Goal: Transaction & Acquisition: Obtain resource

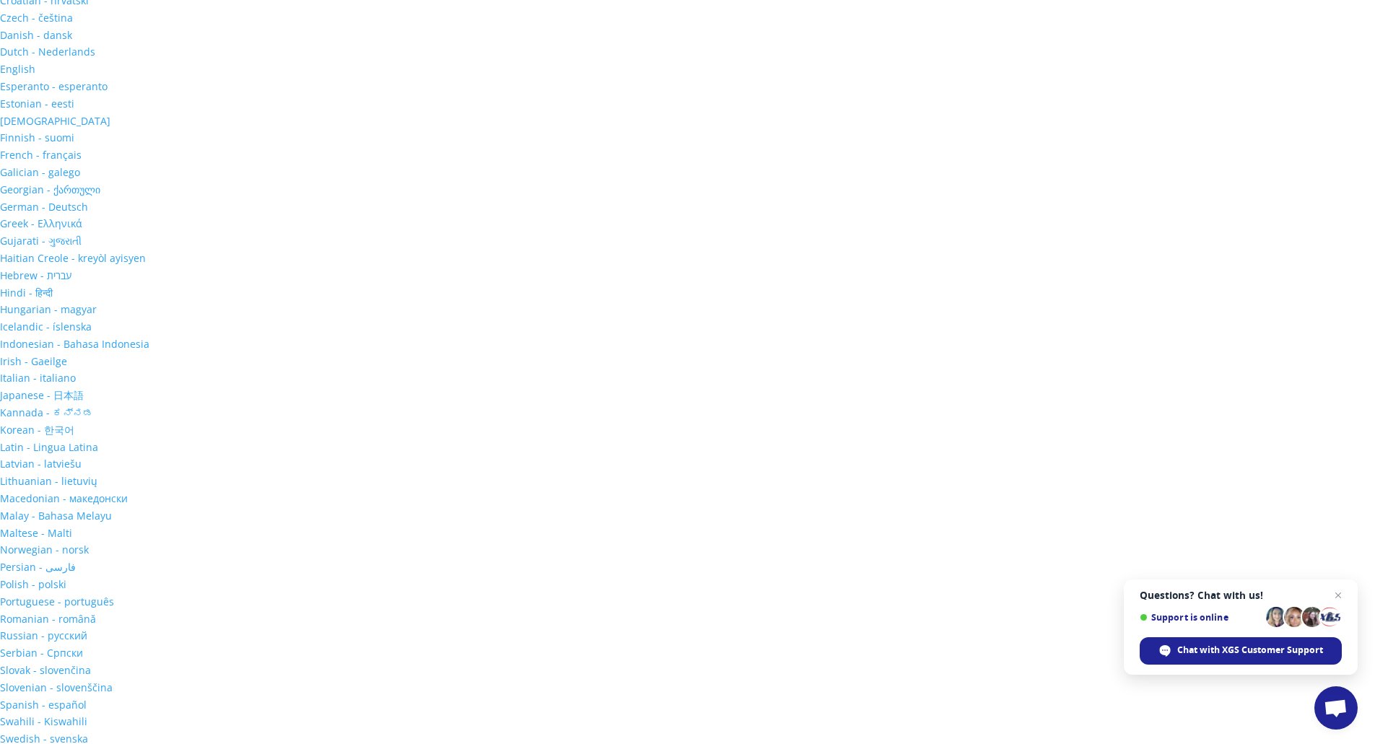
scroll to position [266, 0]
click at [1342, 590] on span "Close chat" at bounding box center [1338, 596] width 18 height 18
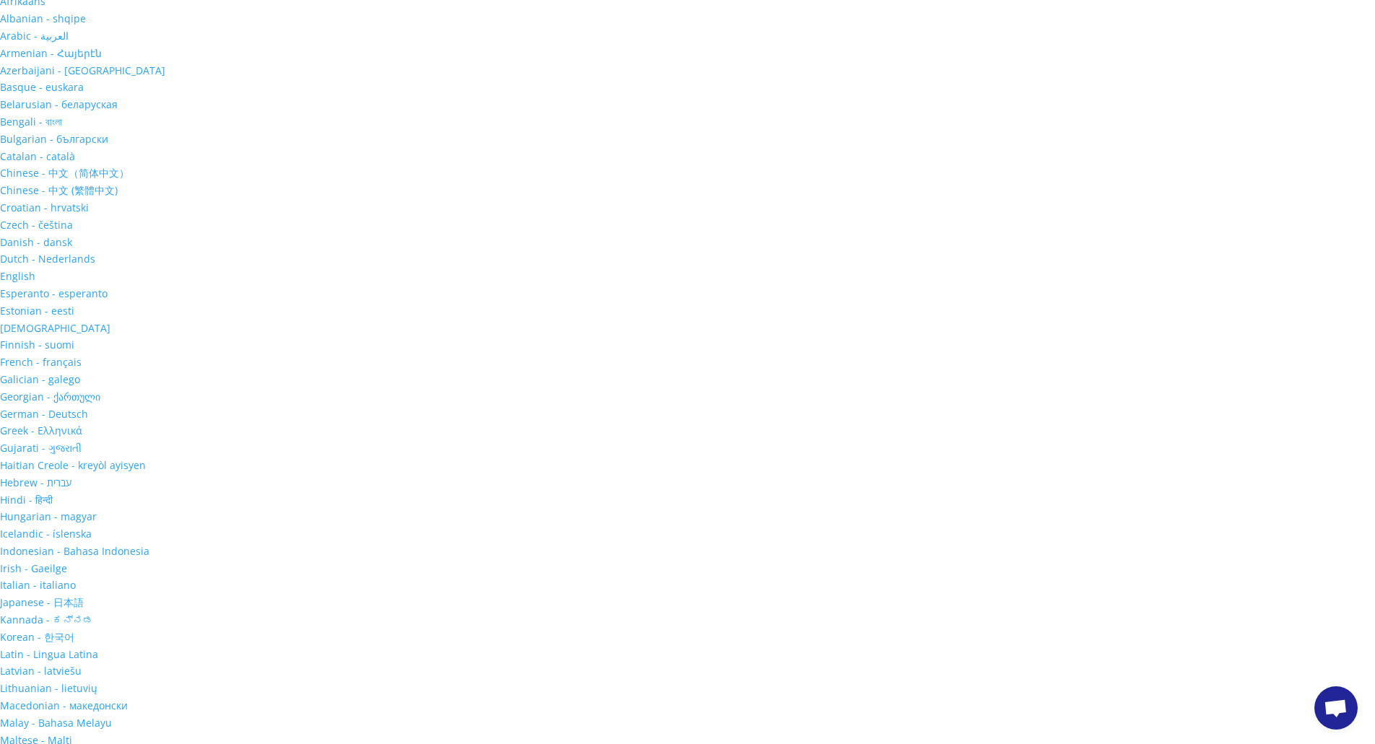
scroll to position [0, 0]
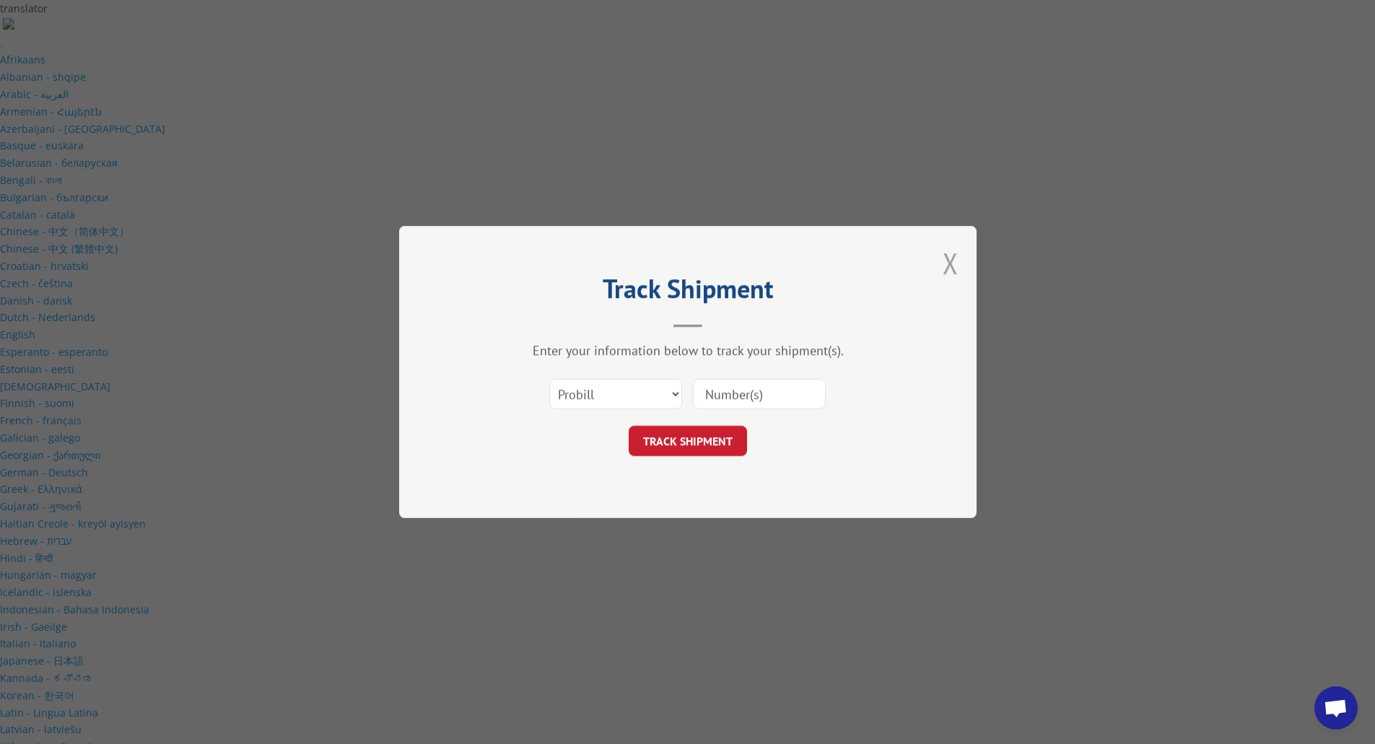
click at [948, 258] on button "Close modal" at bounding box center [950, 263] width 16 height 38
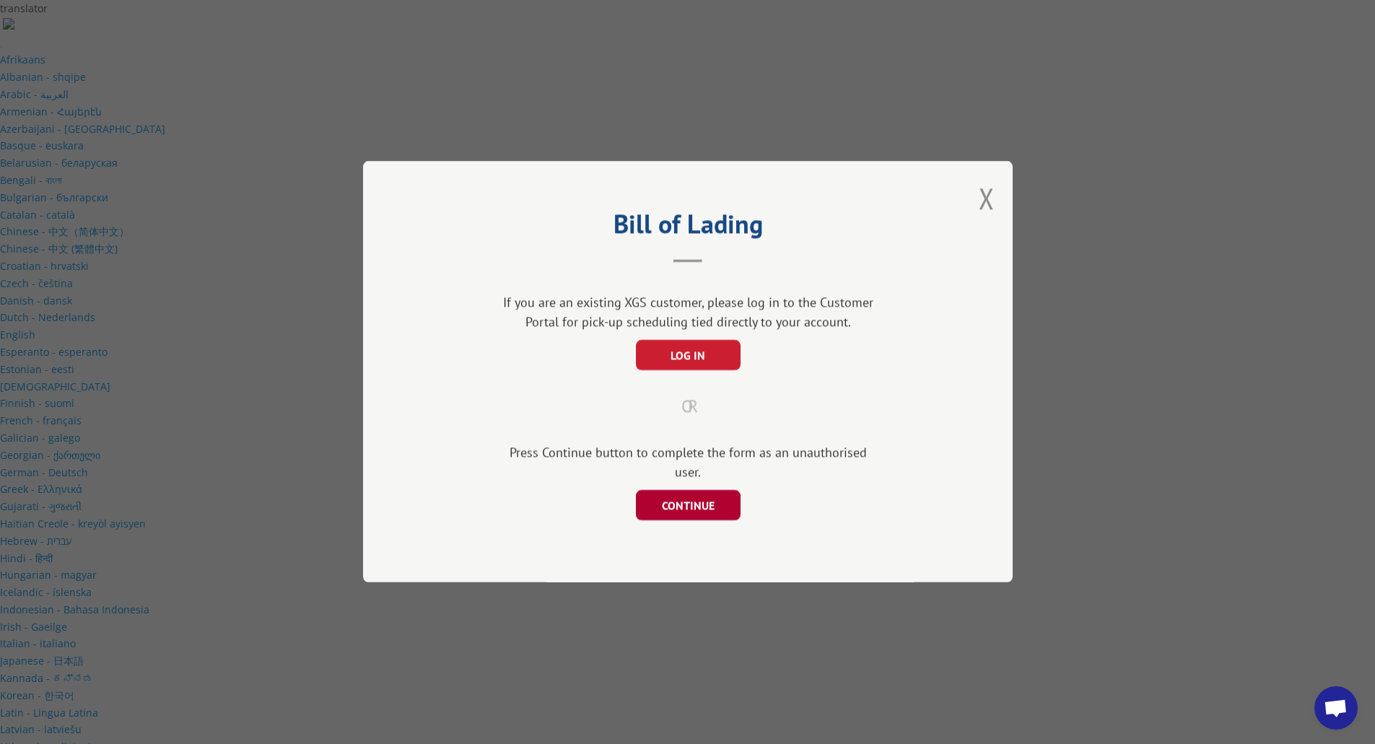
click at [702, 511] on button "CONTINUE" at bounding box center [687, 506] width 105 height 30
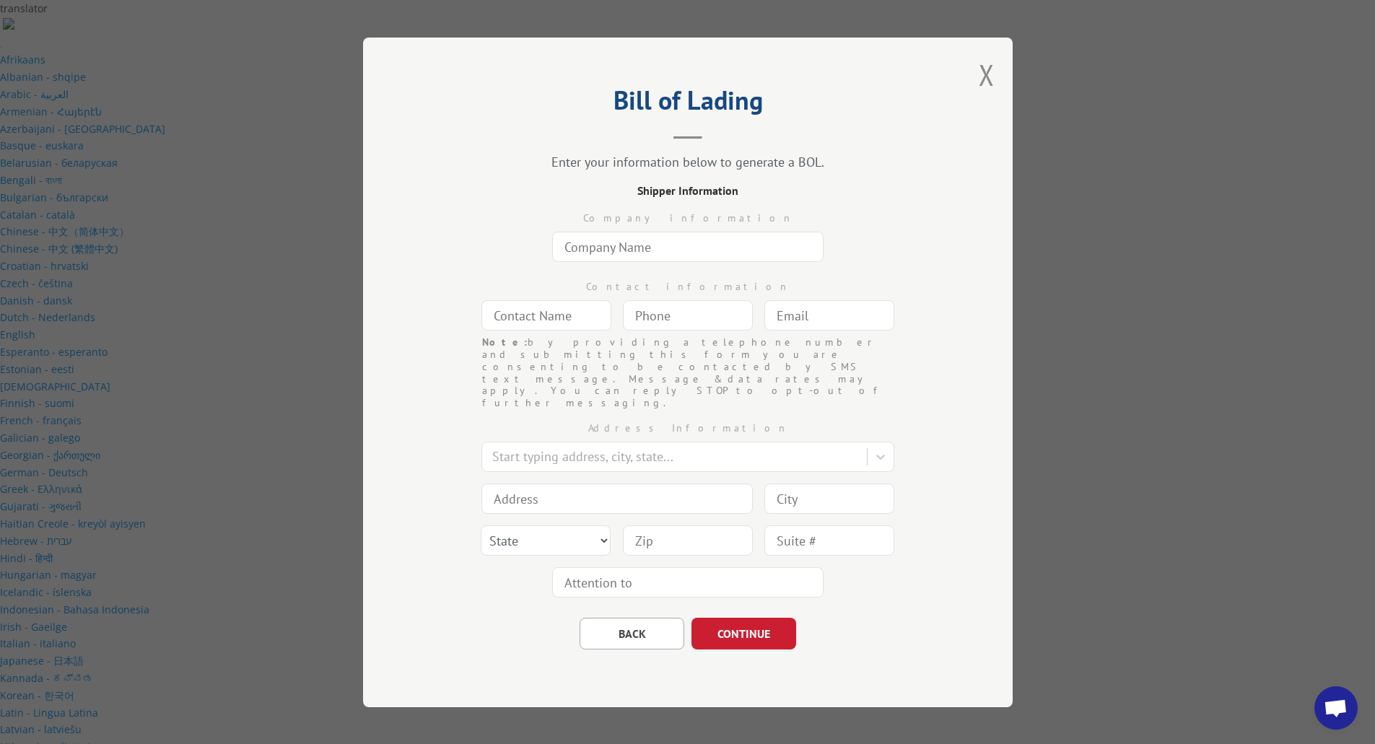
click at [671, 259] on input "text" at bounding box center [687, 247] width 271 height 30
type input "Two Bros Food INC 1"
type input "Eddie Shipping"
type input "twobrosfood@gmail.com"
type input "Vernon"
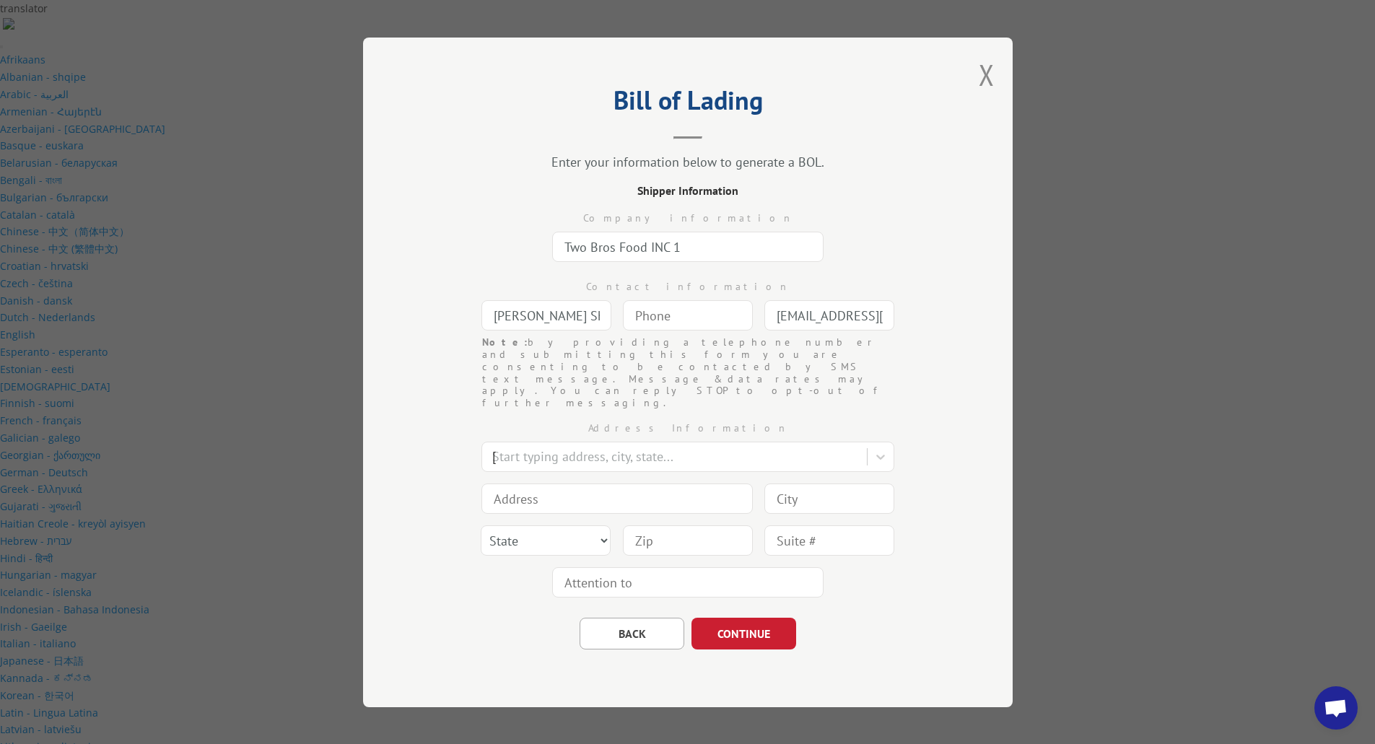
type input "2150 East 25th Street"
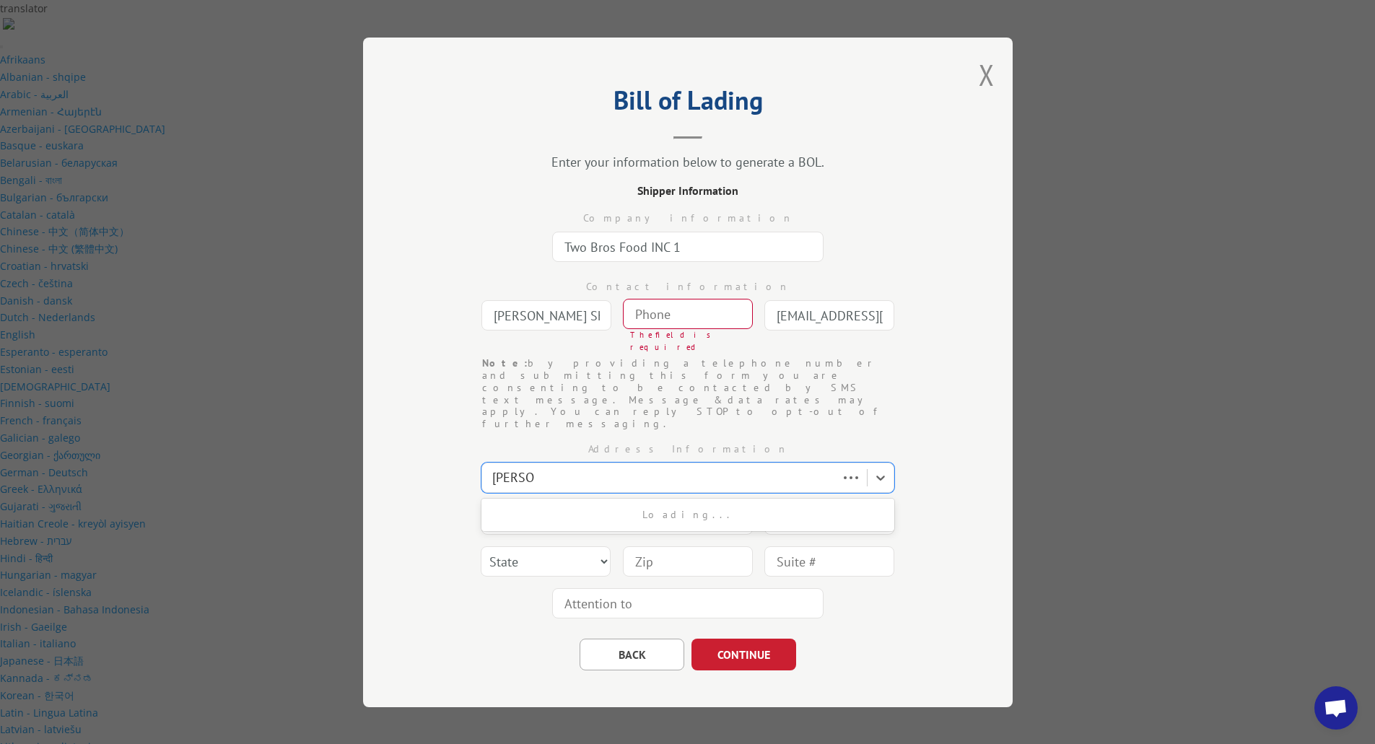
type input "Vernon"
select select "CA"
type input "90058"
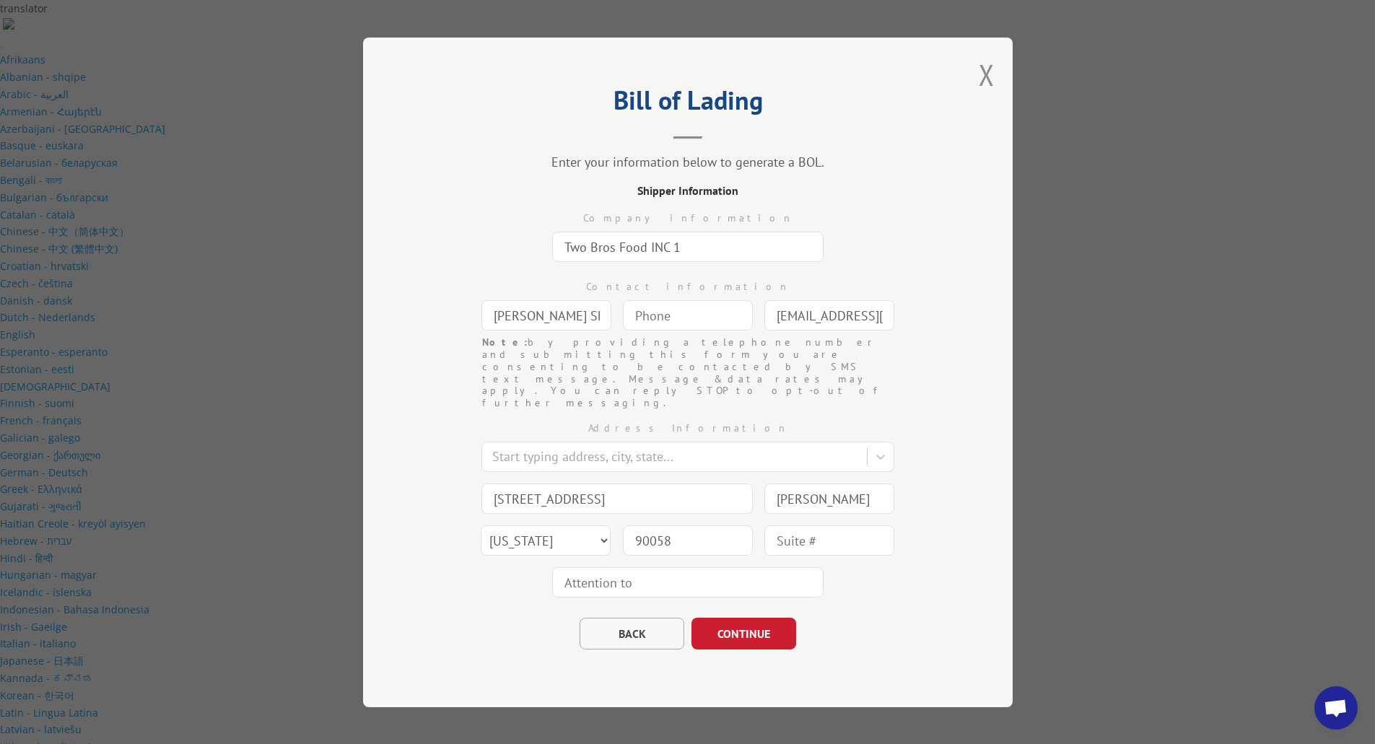
click at [610, 617] on button "BACK" at bounding box center [631, 633] width 105 height 32
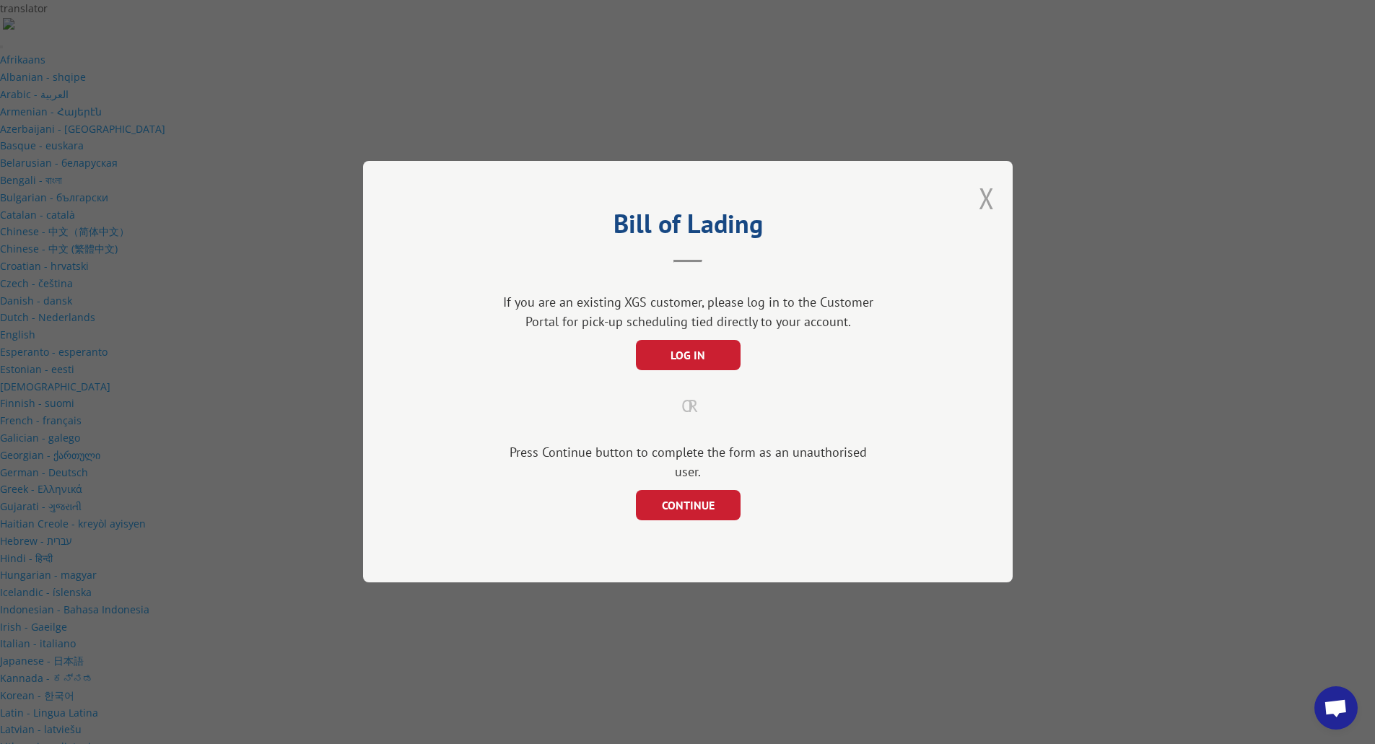
click at [986, 211] on button "Close modal" at bounding box center [987, 198] width 16 height 38
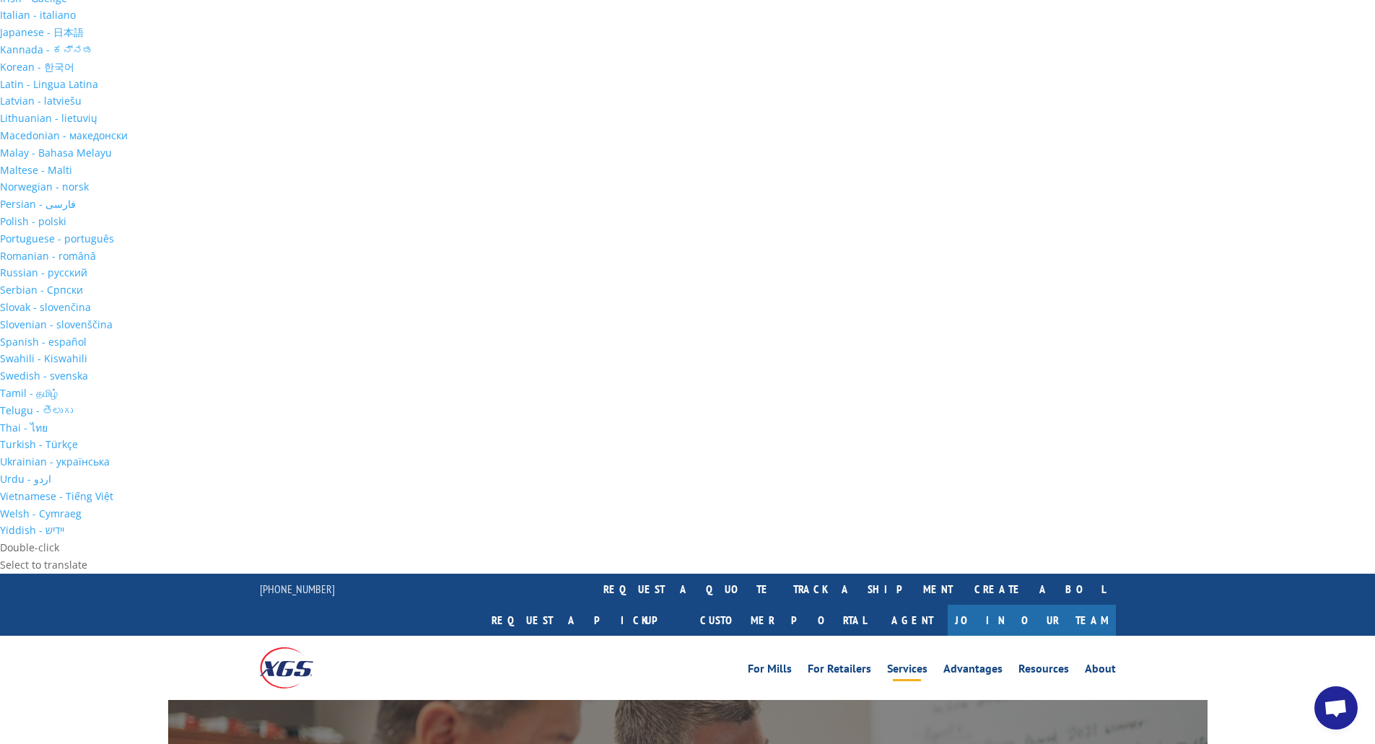
scroll to position [658, 0]
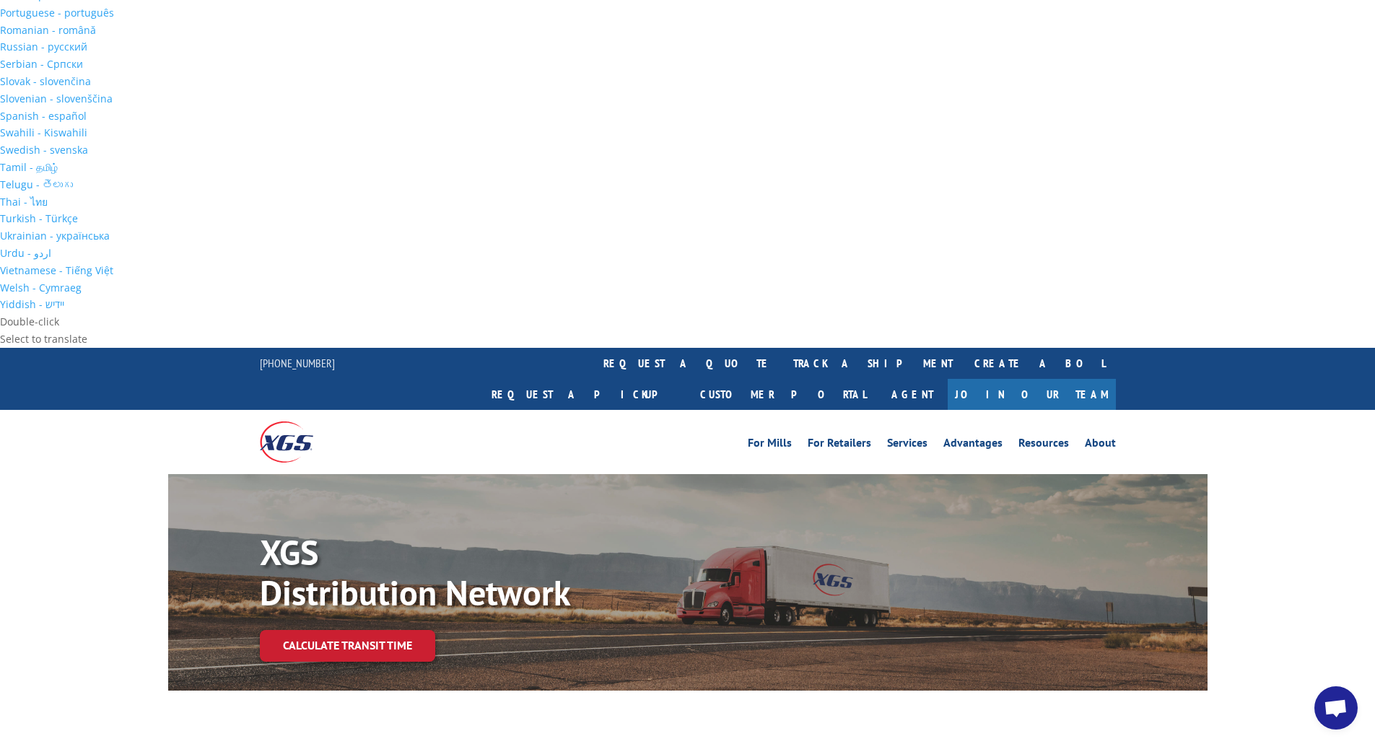
scroll to position [857, 0]
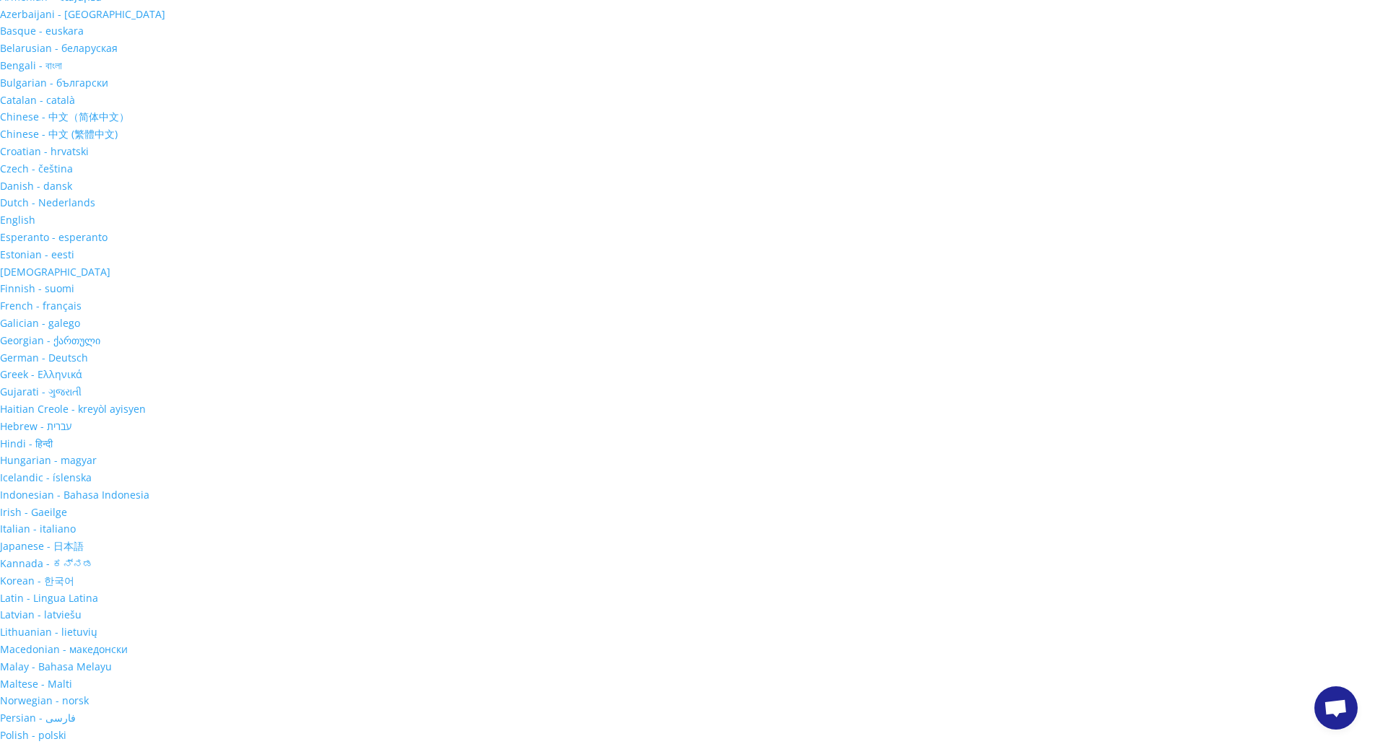
scroll to position [114, 0]
drag, startPoint x: 845, startPoint y: 352, endPoint x: 481, endPoint y: 281, distance: 371.2
drag, startPoint x: 512, startPoint y: 284, endPoint x: 843, endPoint y: 372, distance: 342.0
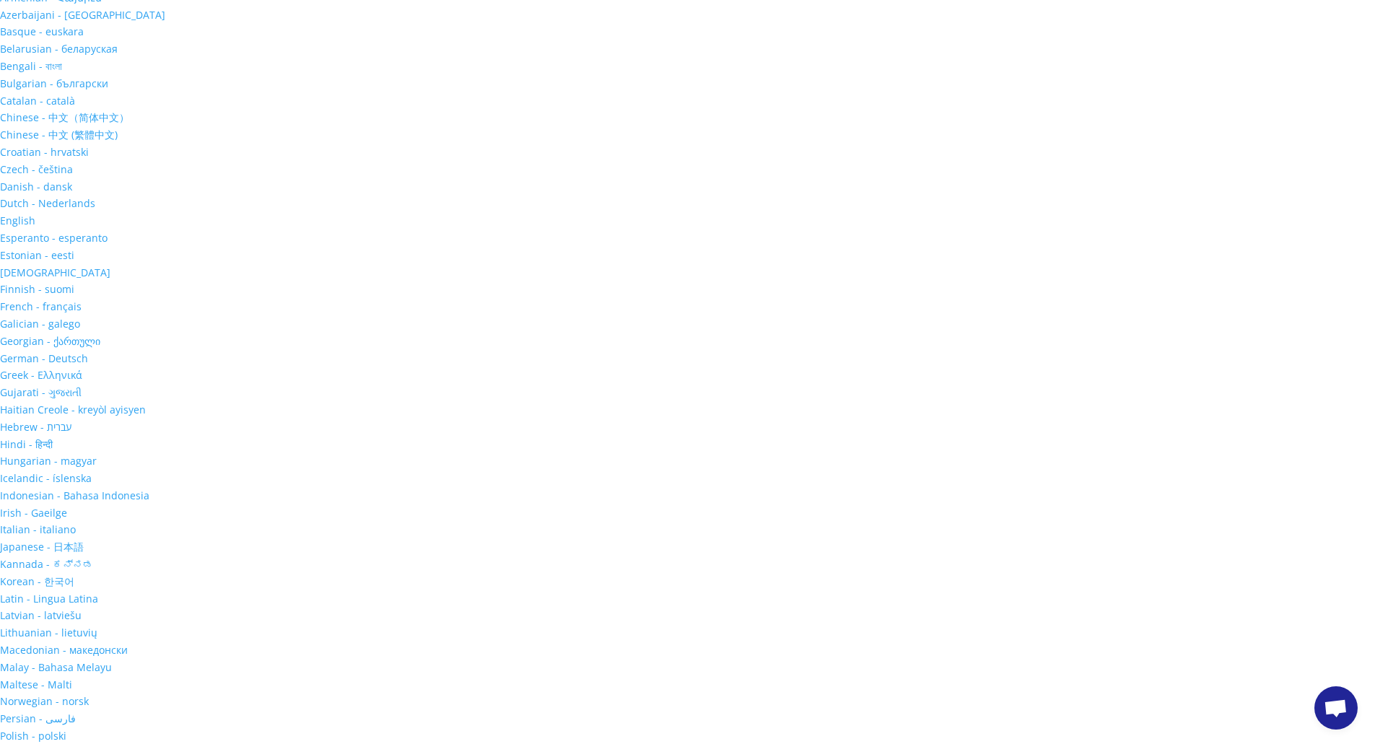
drag, startPoint x: 832, startPoint y: 358, endPoint x: 491, endPoint y: 261, distance: 355.0
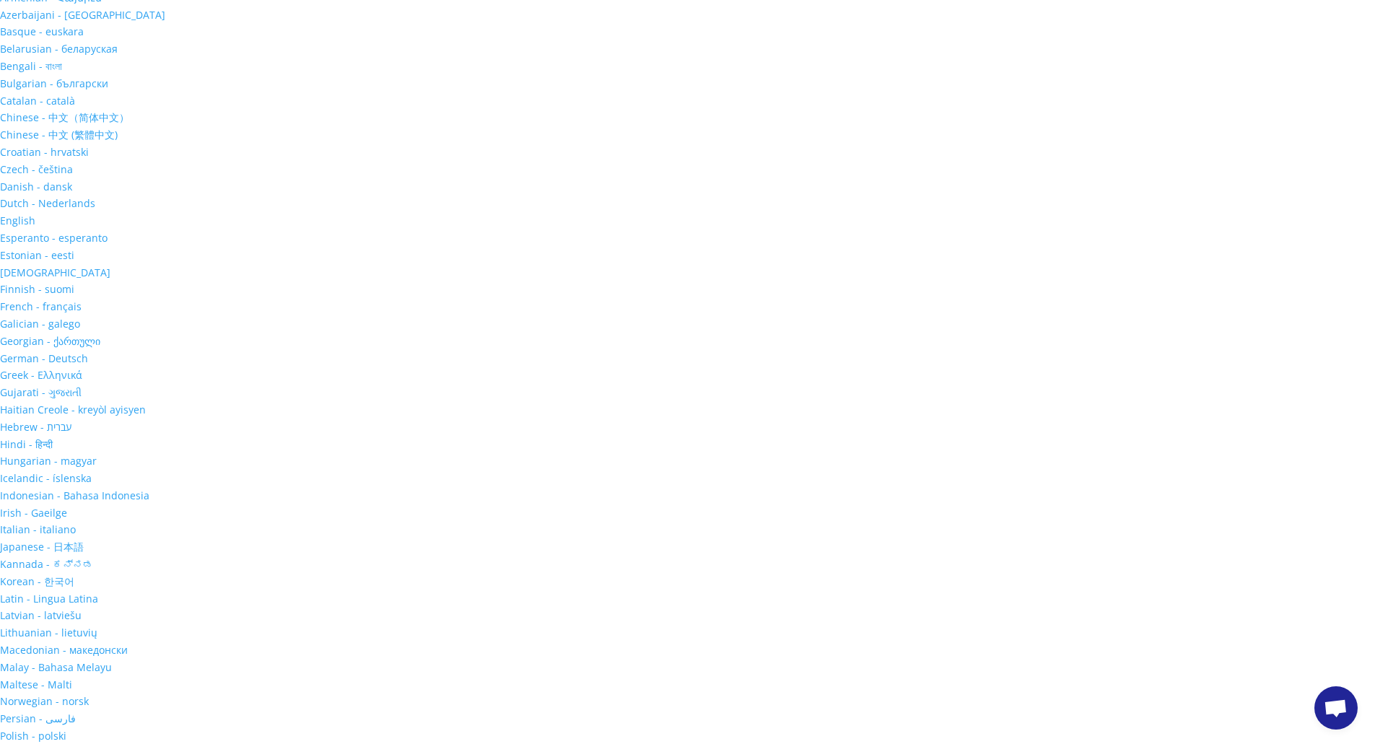
drag, startPoint x: 833, startPoint y: 356, endPoint x: 470, endPoint y: 299, distance: 367.4
drag, startPoint x: 491, startPoint y: 296, endPoint x: 846, endPoint y: 371, distance: 362.9
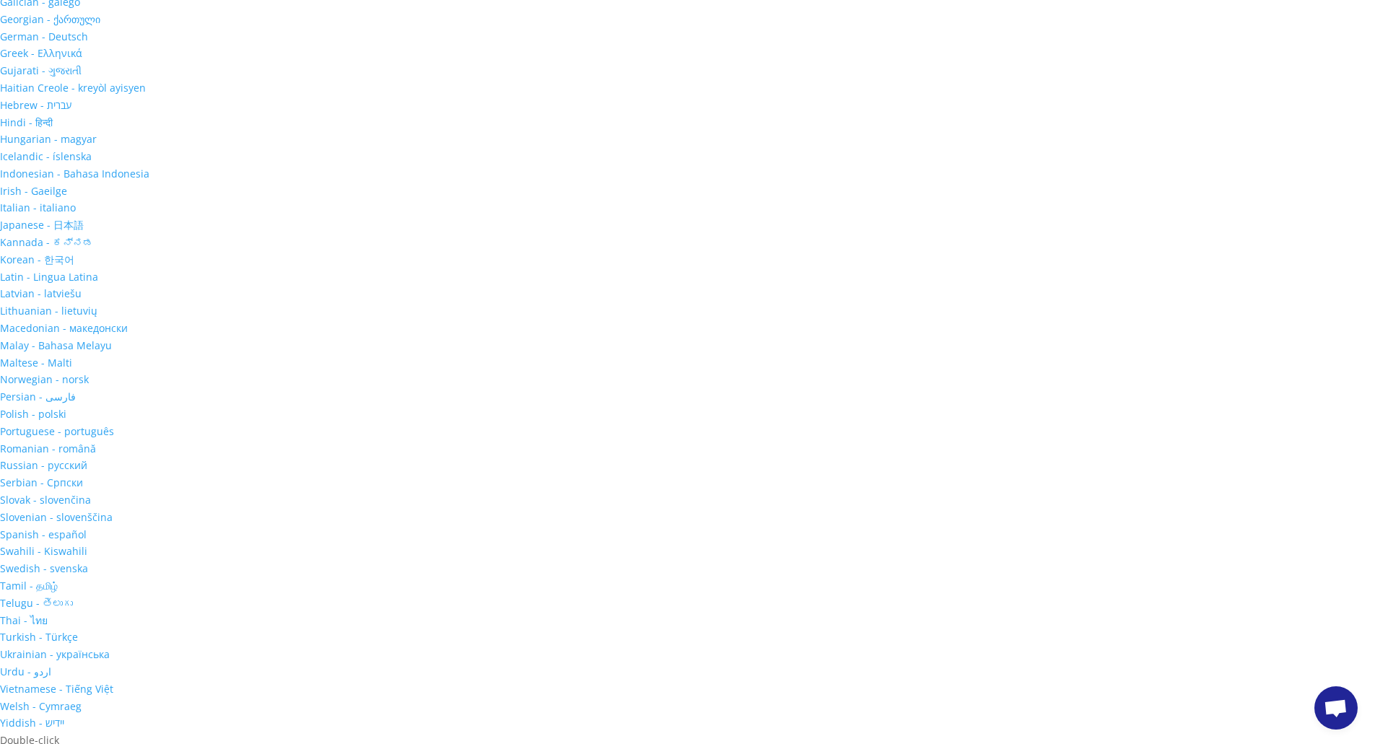
scroll to position [446, 0]
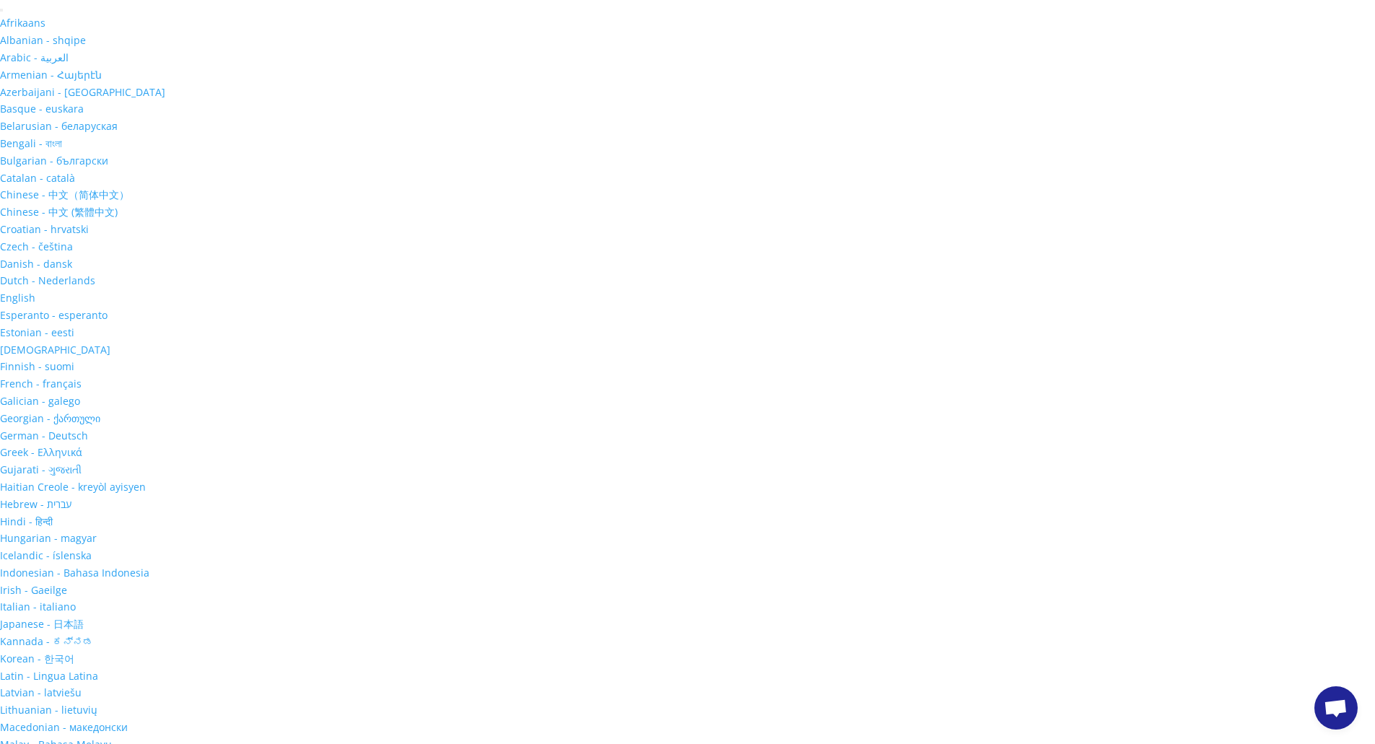
scroll to position [0, 0]
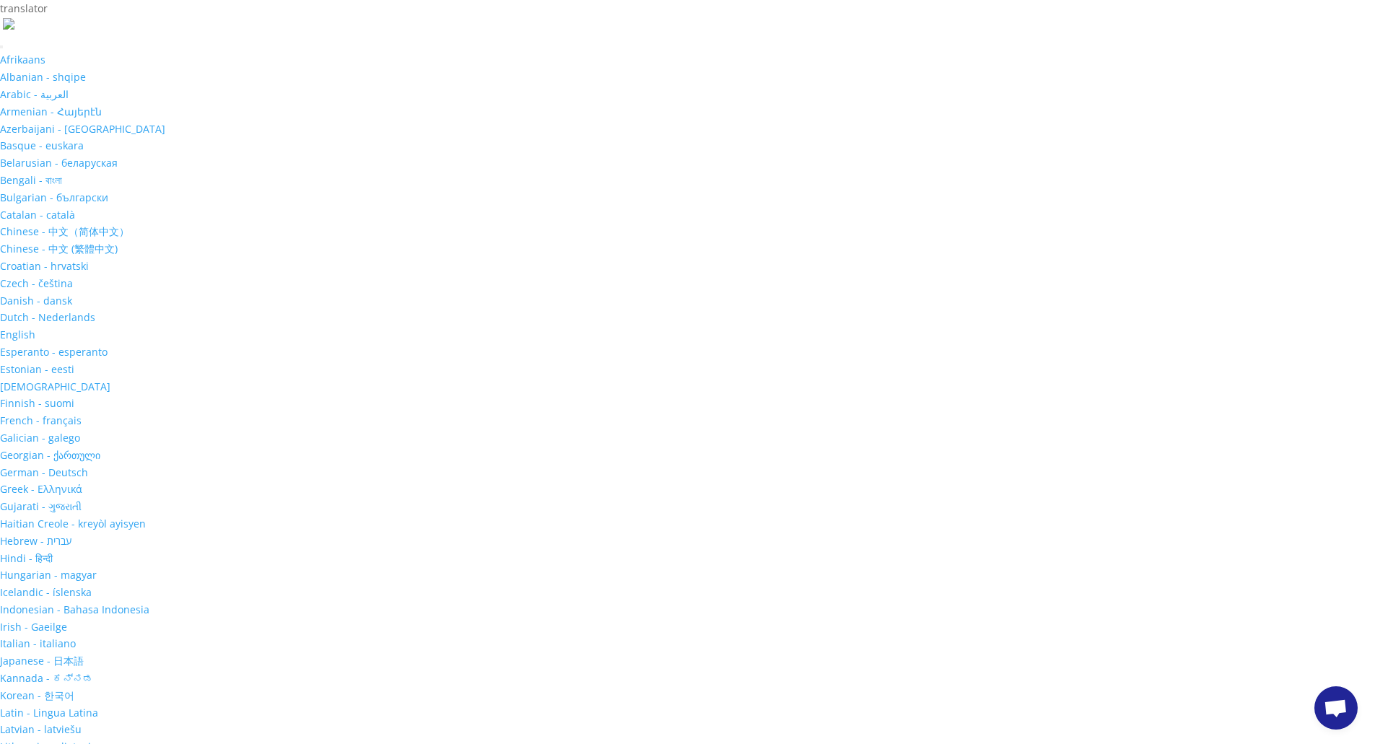
type input "[PERSON_NAME]"
type input "CAO"
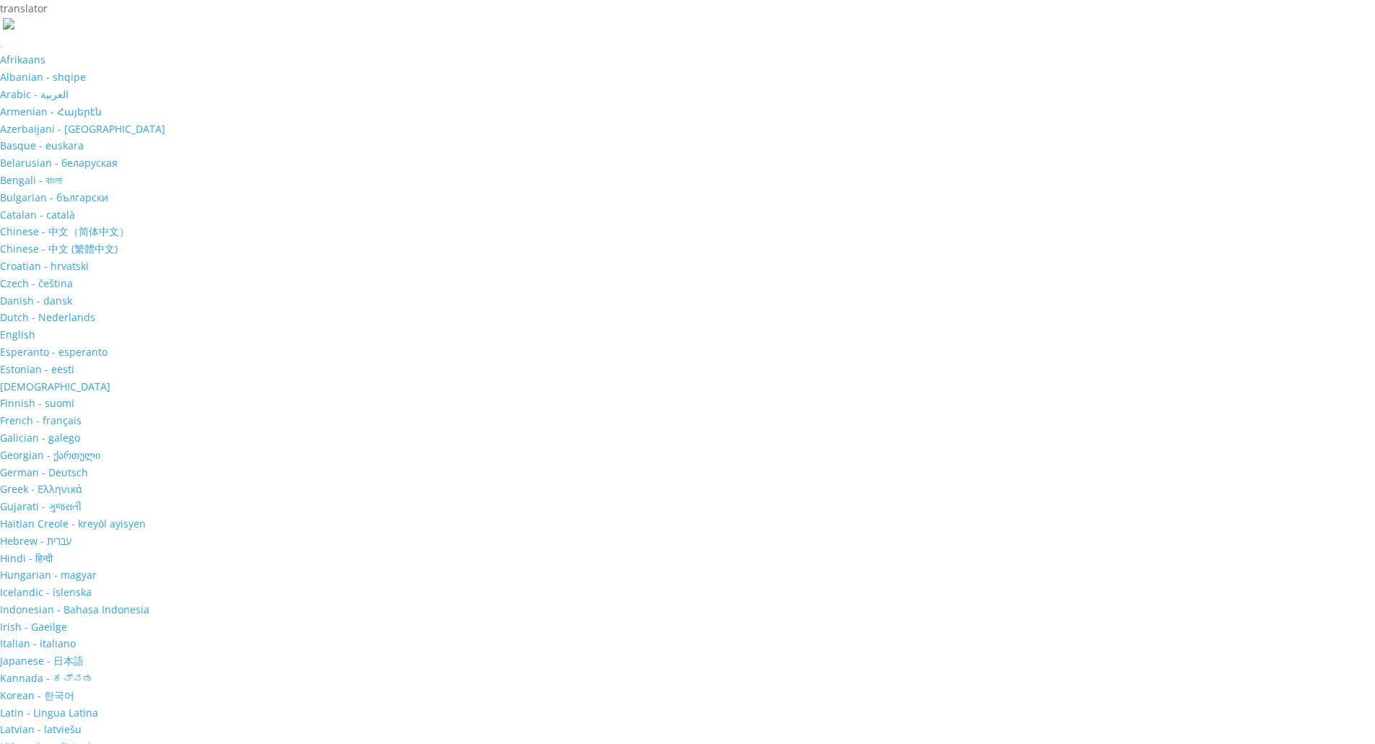
type input "TWO BROS FOOD INC"
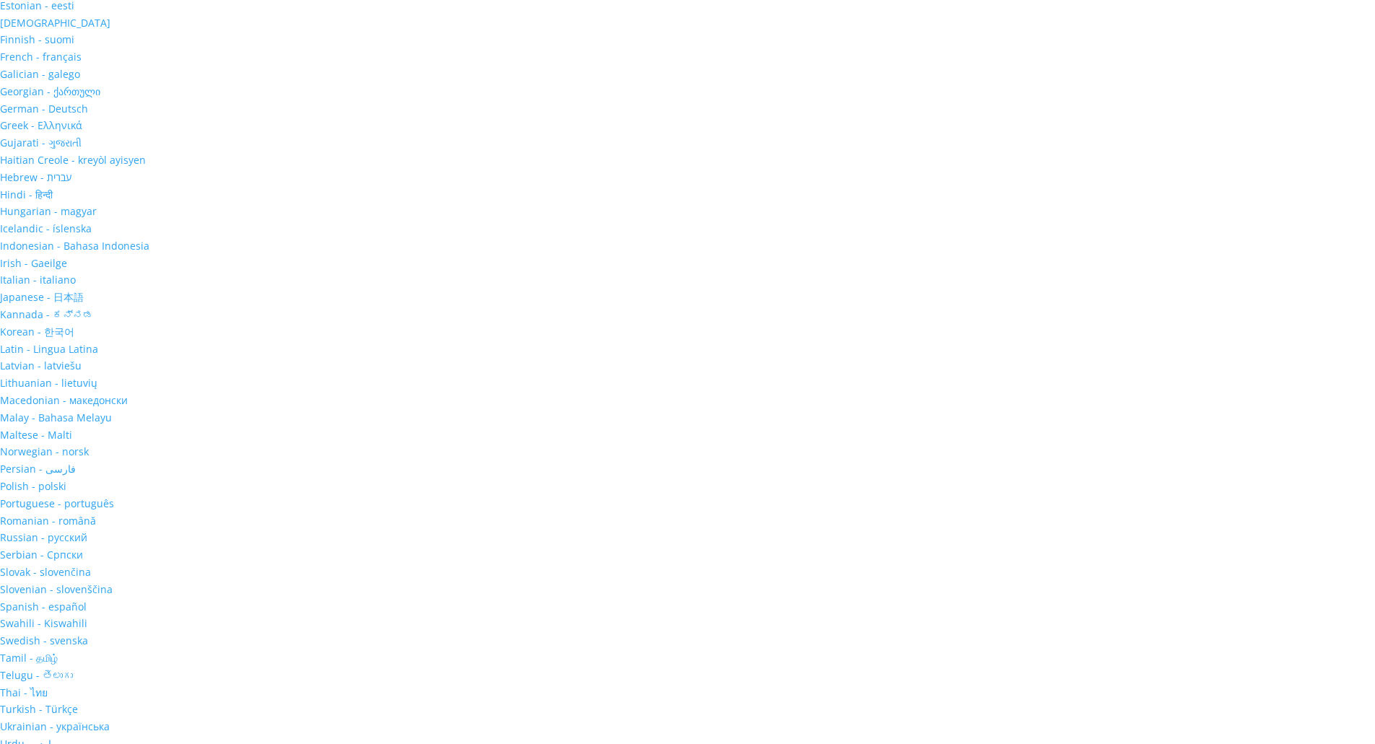
scroll to position [363, 0]
checkbox input "true"
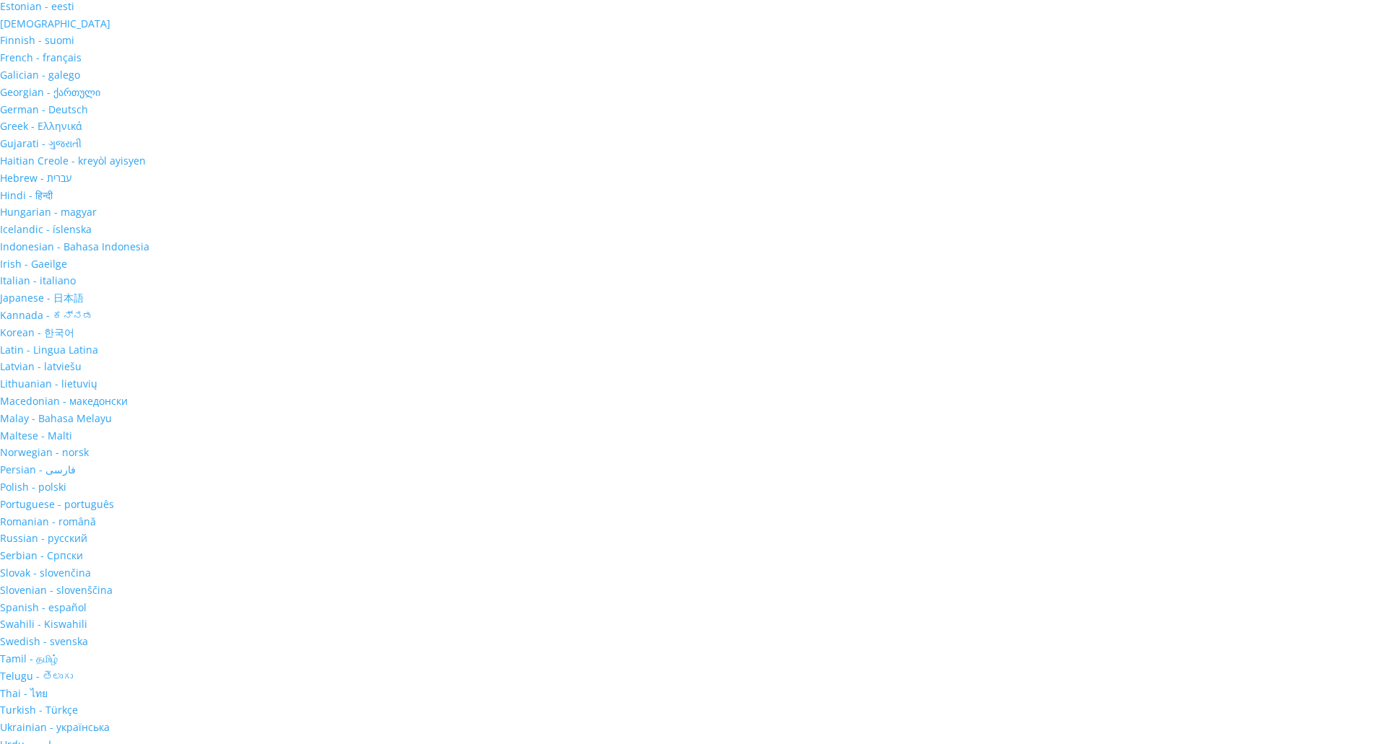
checkbox input "true"
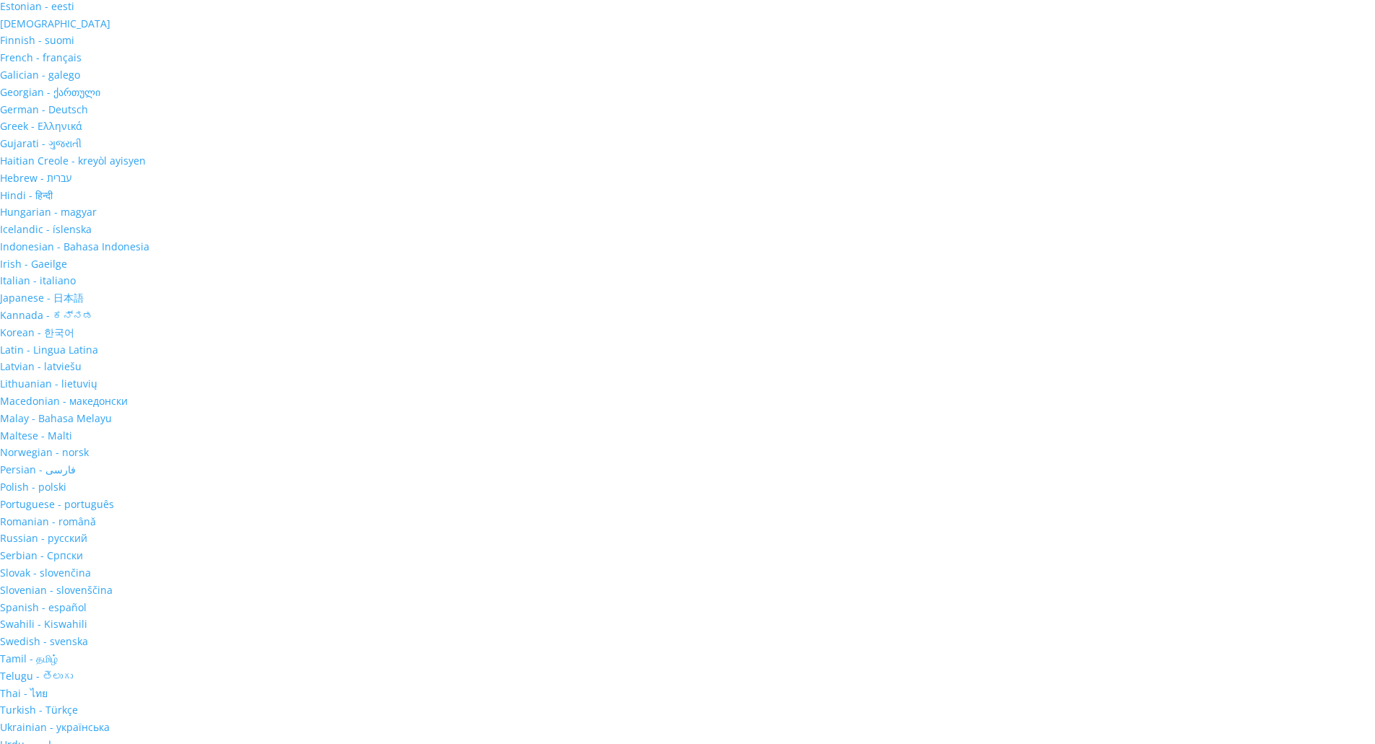
type input "twobrosfood@gmail.com"
type input "13416668888"
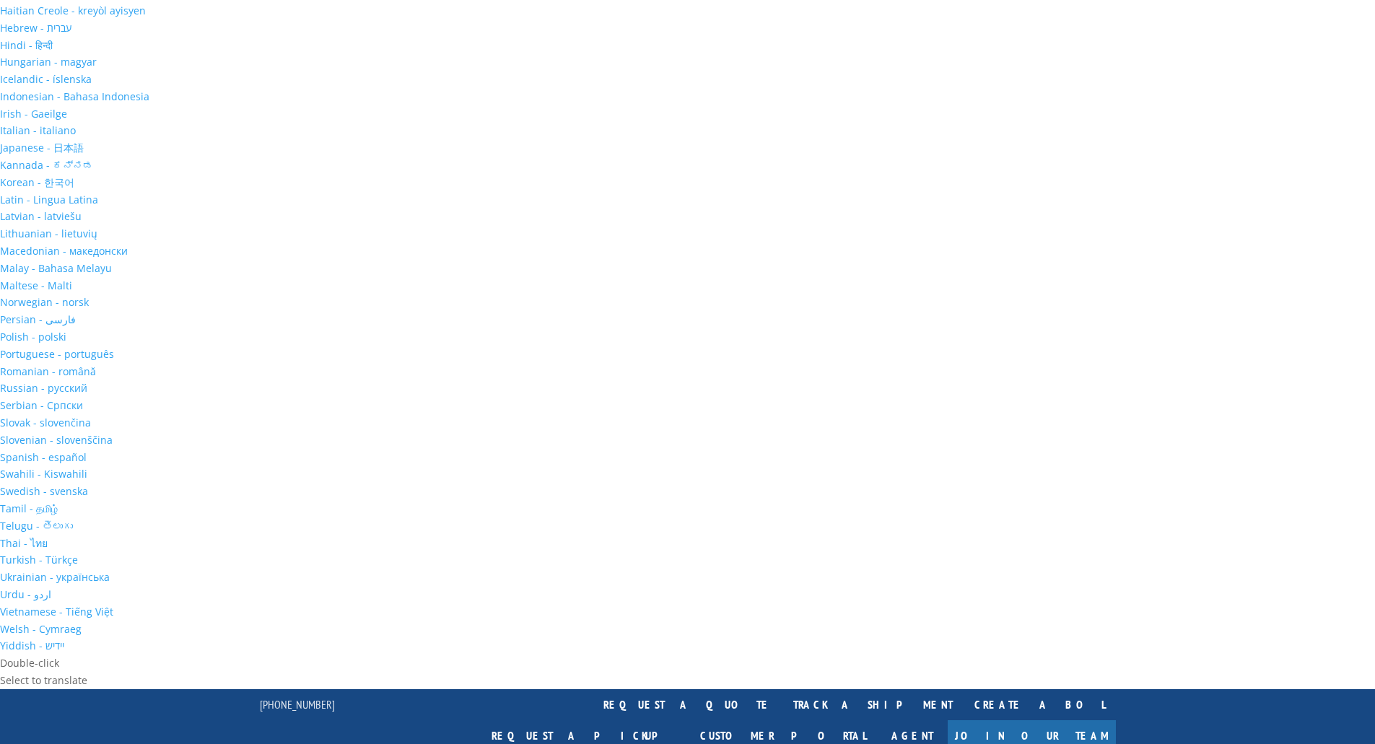
scroll to position [509, 0]
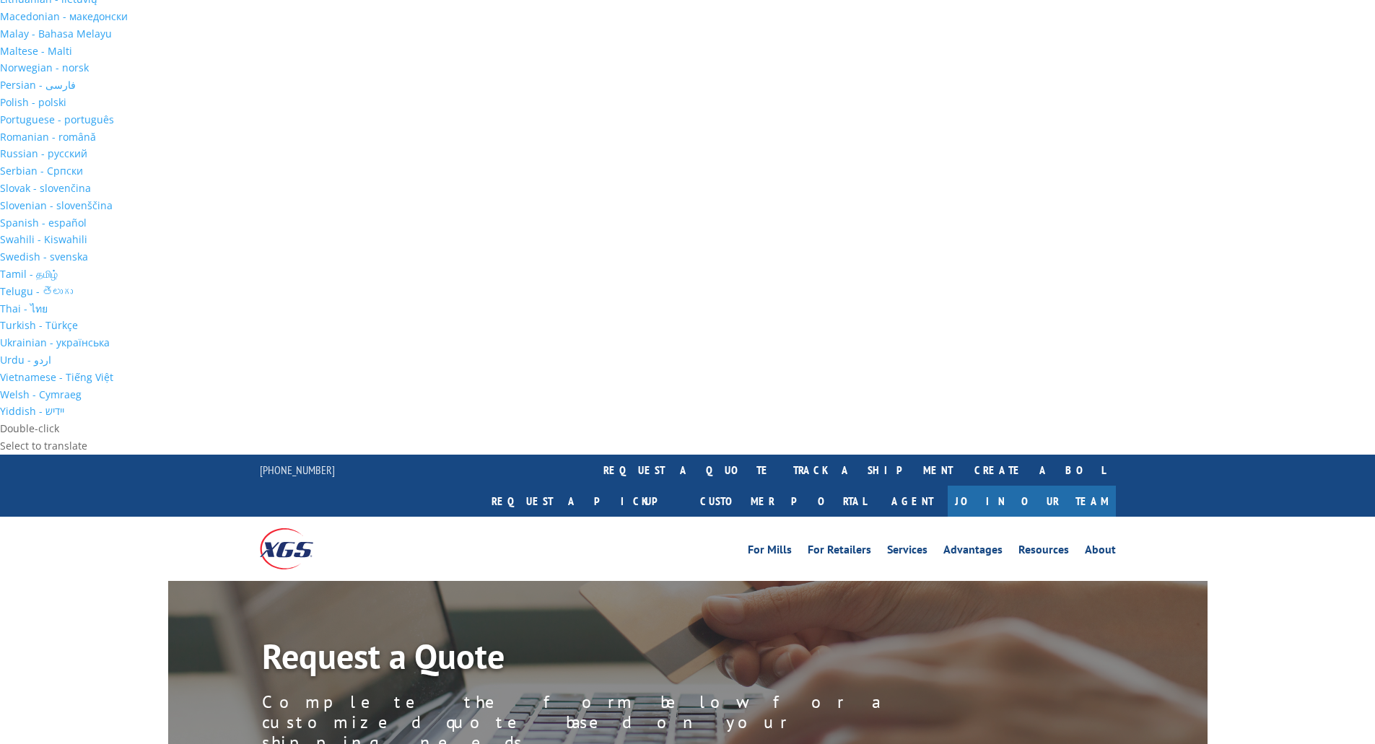
scroll to position [807, 0]
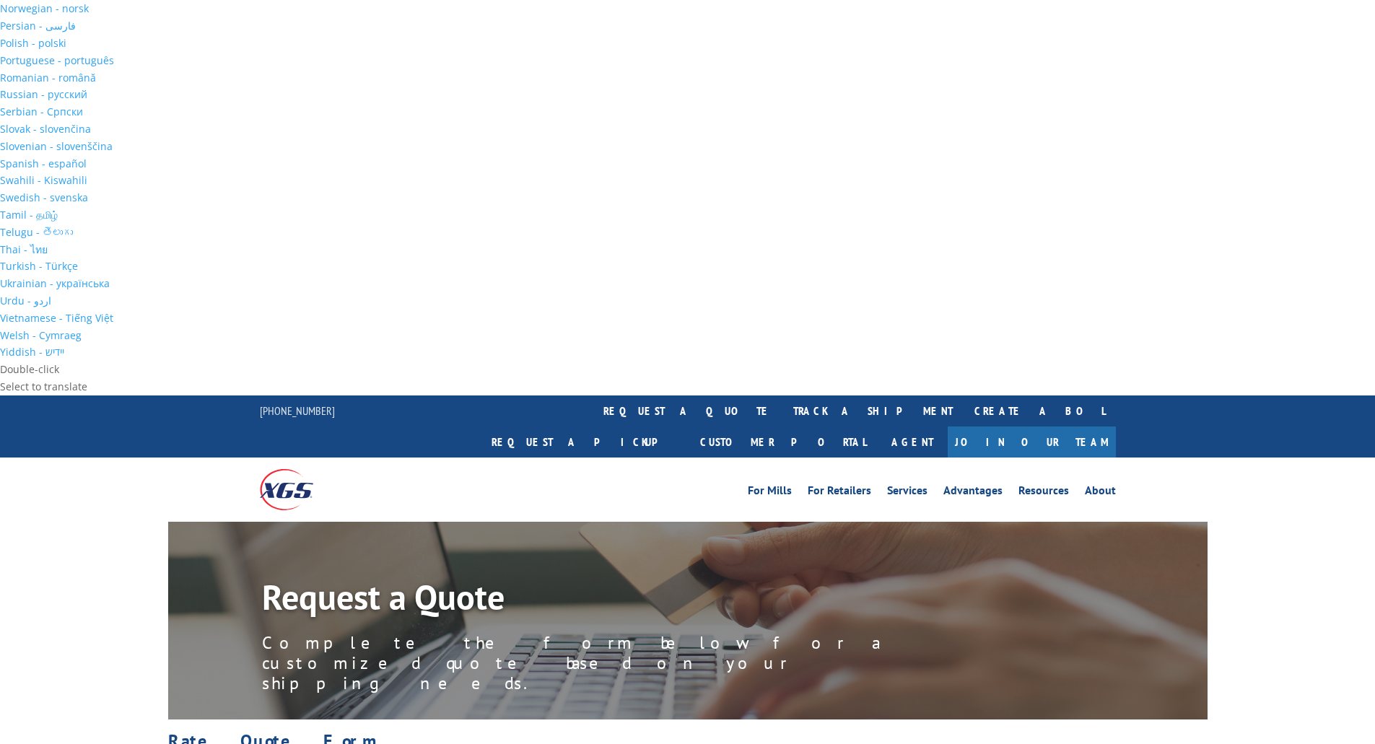
type input "21226"
select select "Pallets (40"x48")"
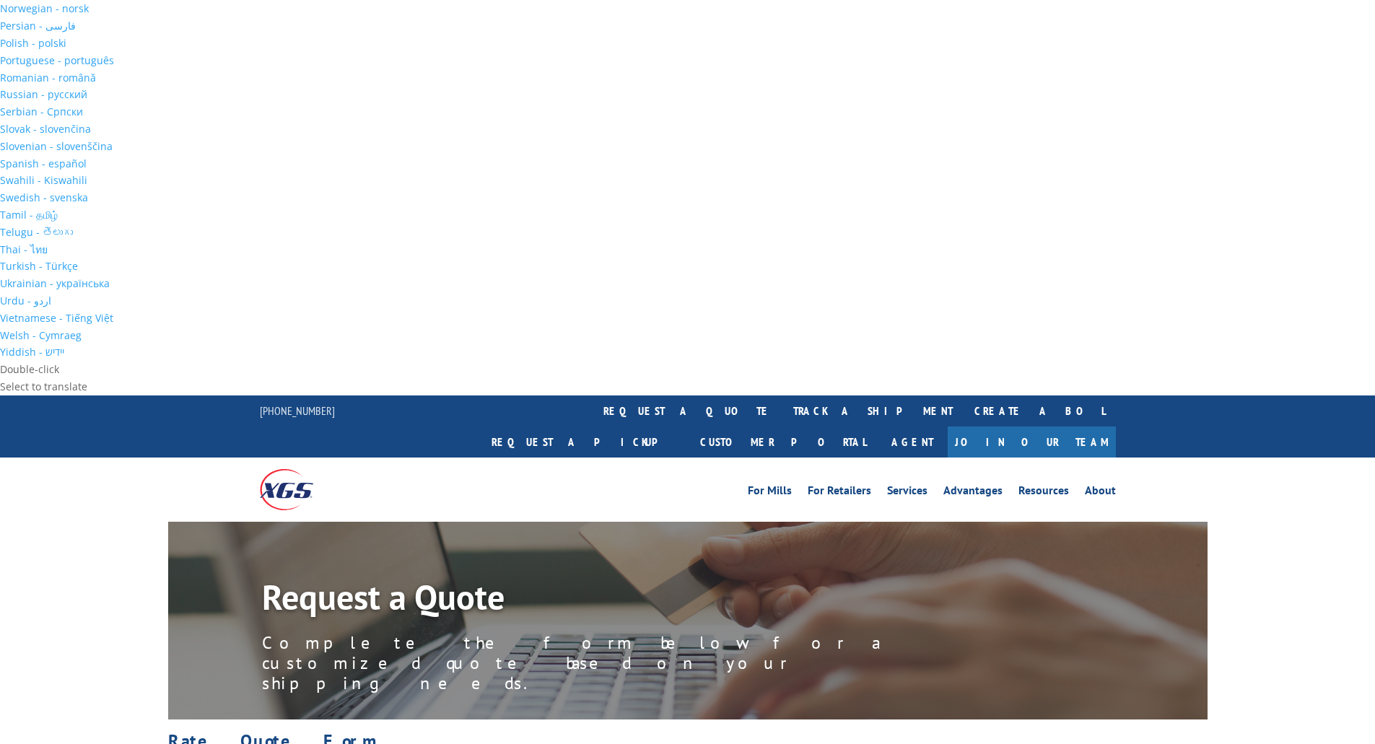
type input "1058"
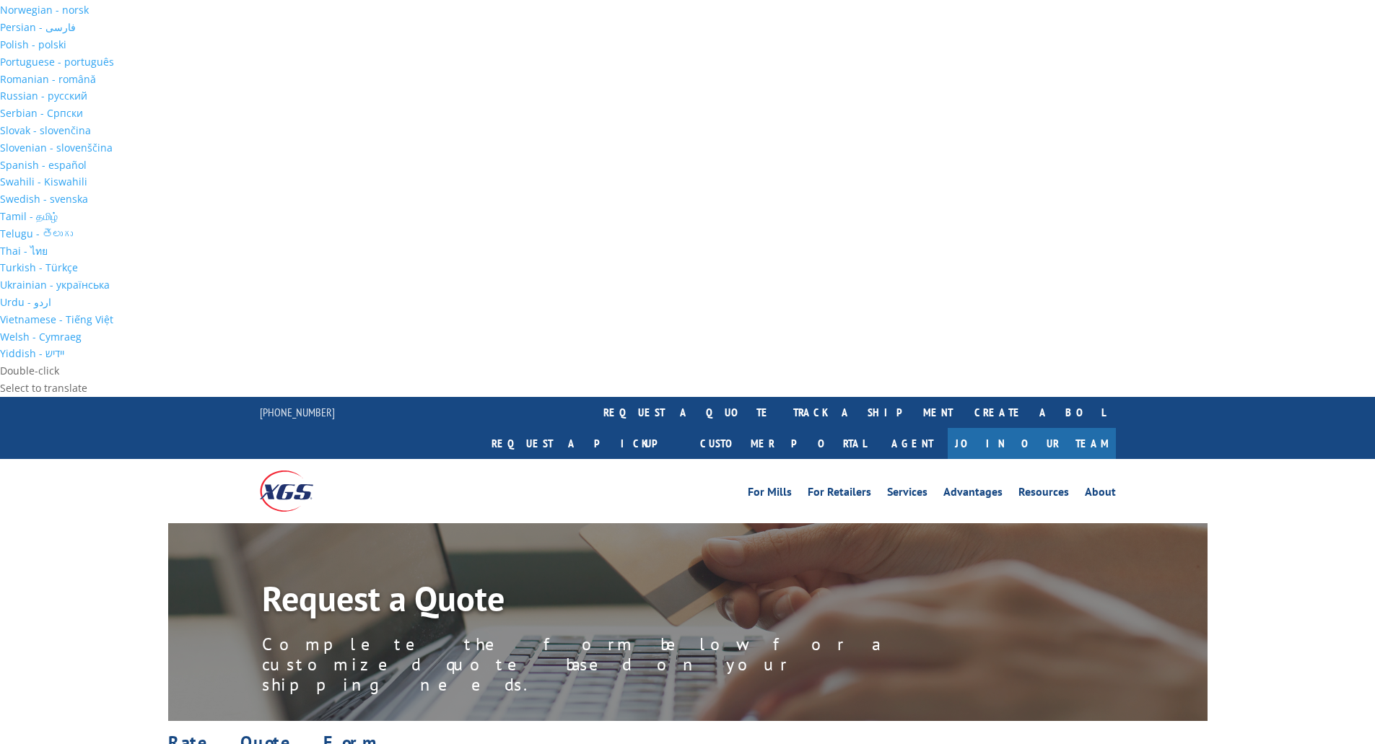
scroll to position [844, 0]
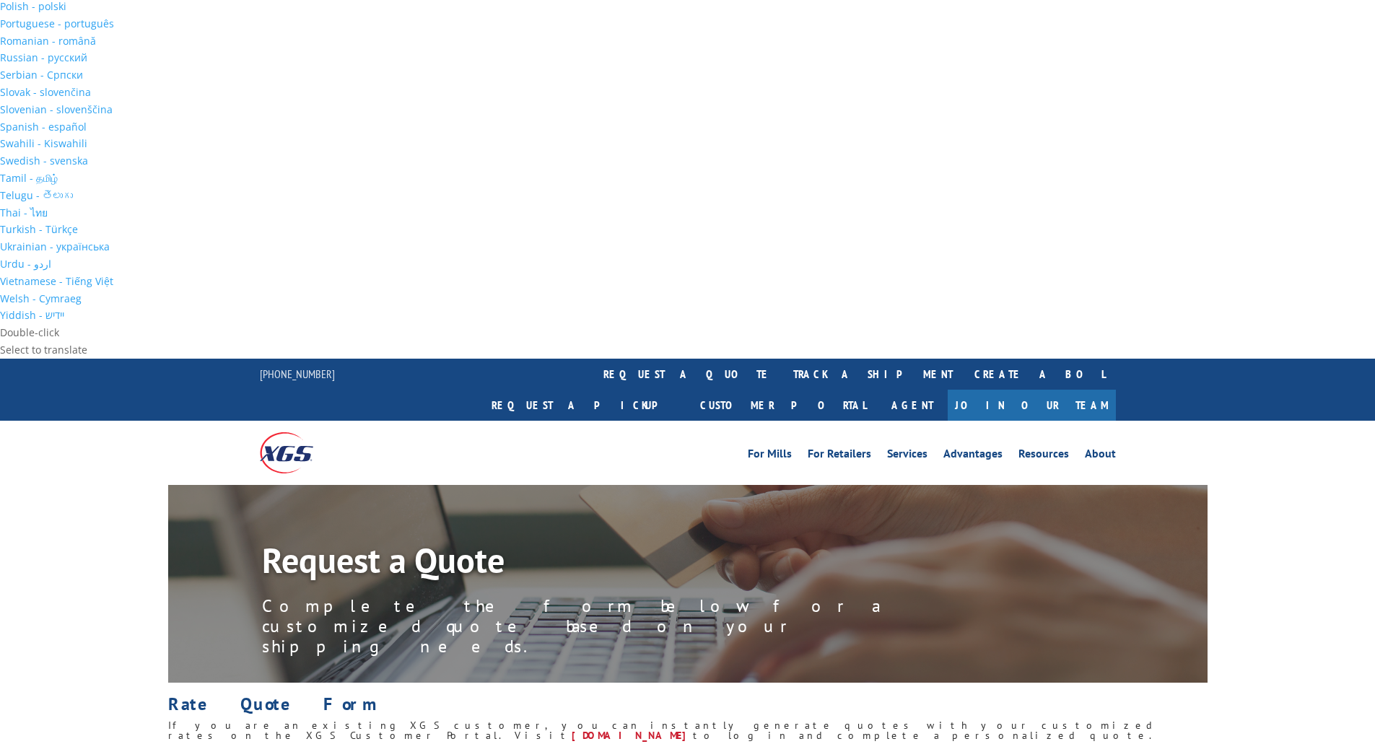
type input "19149"
type input "80"
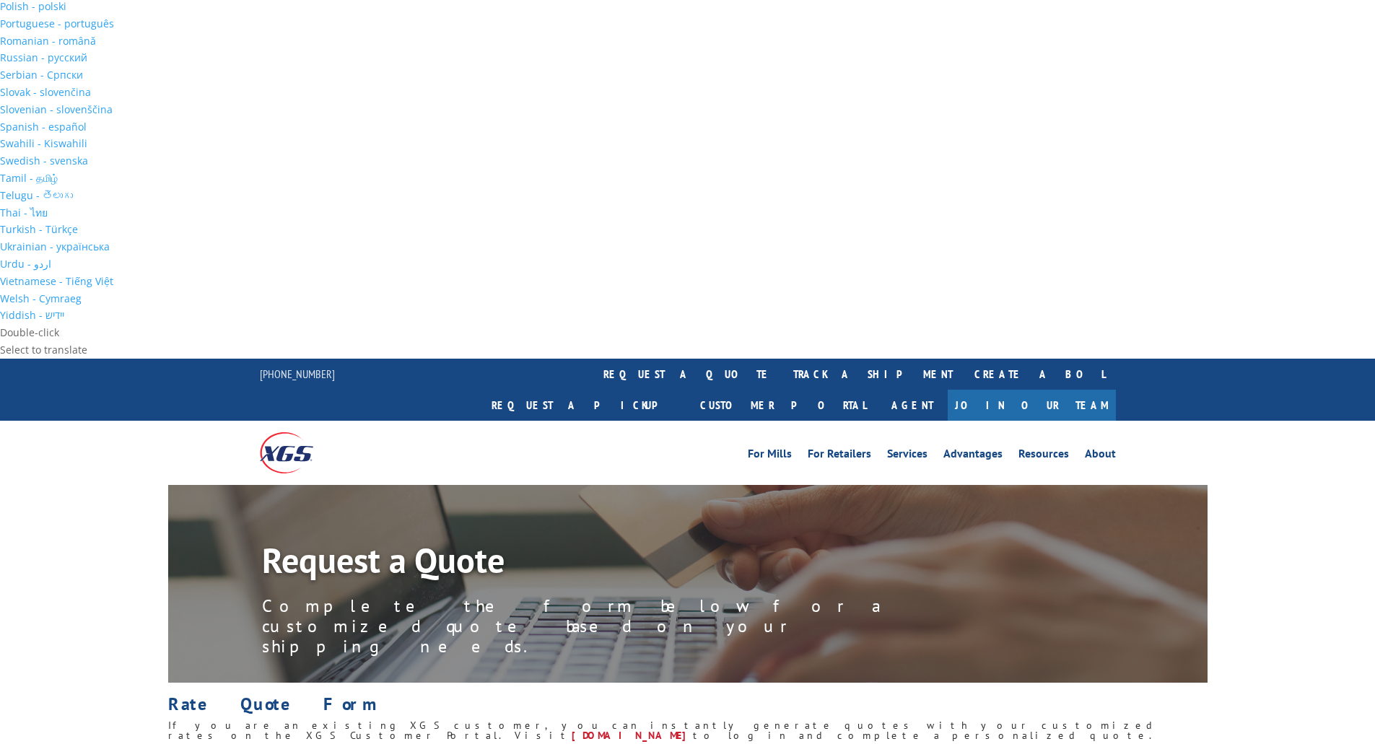
type input "FOOD"
